Goal: Task Accomplishment & Management: Manage account settings

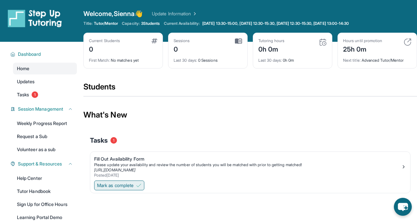
click at [139, 183] on img at bounding box center [138, 185] width 5 height 5
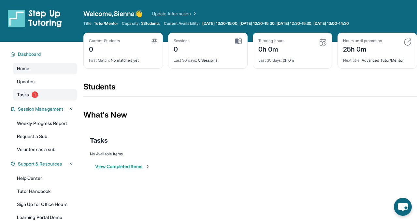
click at [49, 97] on link "Tasks 1" at bounding box center [45, 95] width 64 height 12
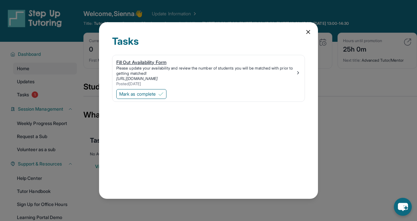
click at [140, 70] on div "Please update your availability and review the number of students you will be m…" at bounding box center [205, 71] width 179 height 10
click at [306, 32] on icon at bounding box center [308, 32] width 7 height 7
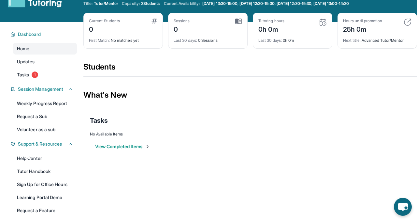
scroll to position [32, 0]
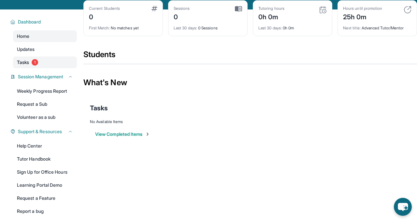
click at [53, 63] on link "Tasks 1" at bounding box center [45, 62] width 64 height 12
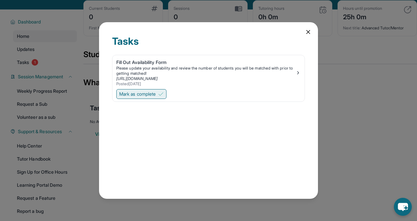
click at [164, 95] on img at bounding box center [160, 93] width 5 height 5
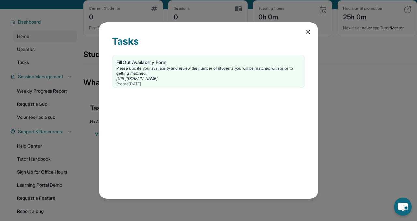
click at [307, 33] on icon at bounding box center [308, 31] width 3 height 3
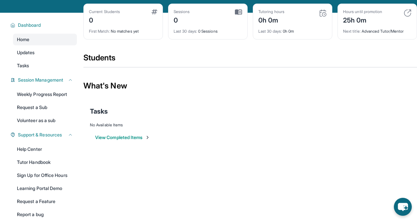
scroll to position [0, 0]
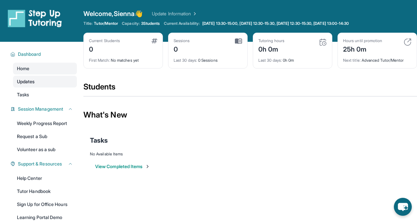
click at [48, 79] on link "Updates" at bounding box center [45, 82] width 64 height 12
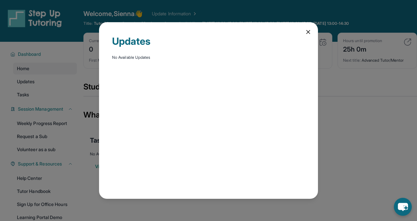
click at [304, 30] on div "Updates No Available Updates" at bounding box center [208, 110] width 219 height 177
click at [308, 30] on icon at bounding box center [308, 32] width 7 height 7
